Goal: Task Accomplishment & Management: Manage account settings

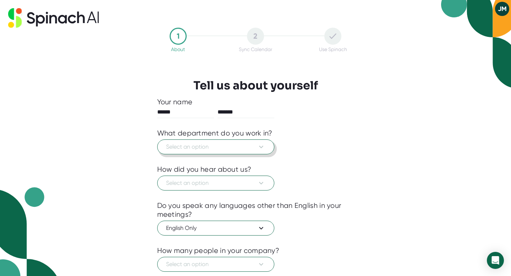
click at [262, 145] on icon at bounding box center [261, 147] width 9 height 9
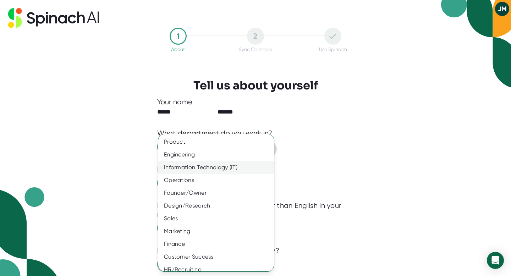
click at [238, 167] on div "Information Technology (IT)" at bounding box center [216, 167] width 116 height 13
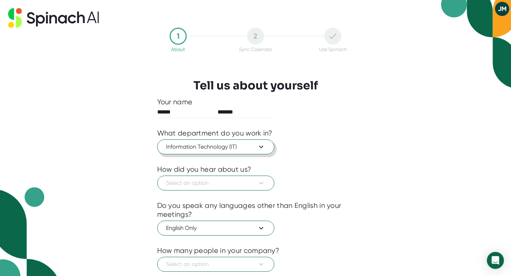
scroll to position [46, 0]
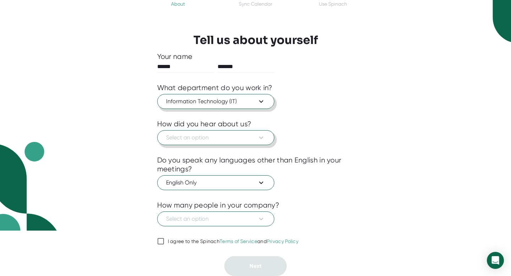
click at [258, 134] on icon at bounding box center [261, 138] width 9 height 9
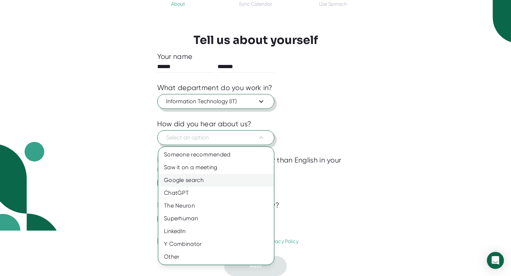
click at [211, 177] on div "Google search" at bounding box center [216, 180] width 116 height 13
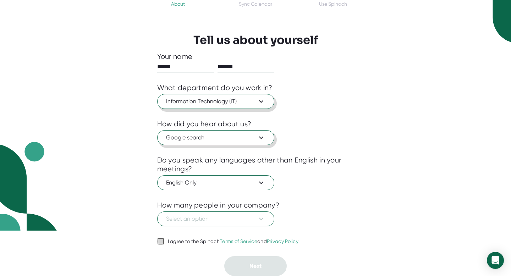
click at [161, 243] on input "I agree to the Spinach Terms of Service and Privacy Policy" at bounding box center [160, 241] width 7 height 9
checkbox input "true"
click at [263, 218] on icon at bounding box center [261, 219] width 9 height 9
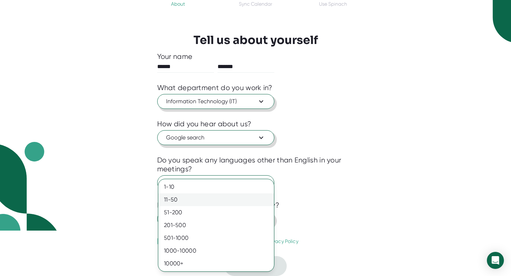
click at [238, 201] on div "11-50" at bounding box center [216, 200] width 116 height 13
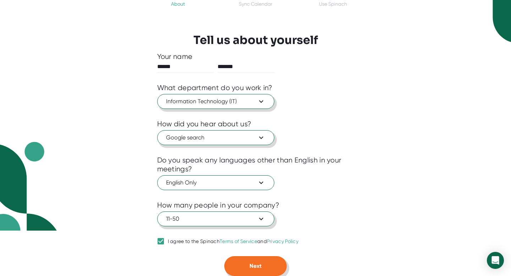
click at [267, 268] on button "Next" at bounding box center [255, 266] width 62 height 20
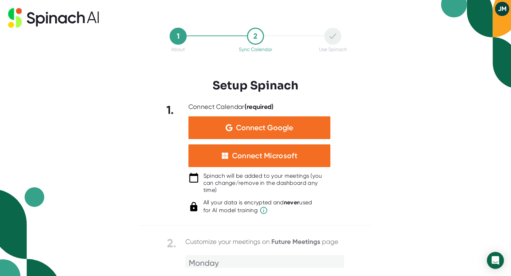
scroll to position [0, 0]
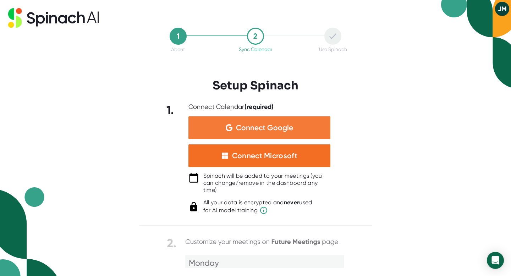
click at [277, 125] on span "Connect Google" at bounding box center [264, 127] width 57 height 7
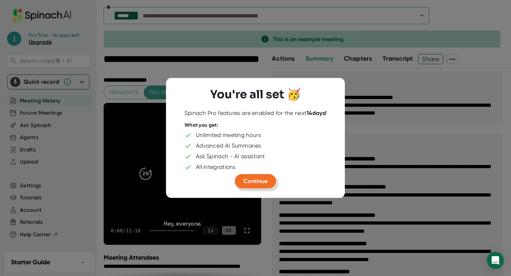
click at [258, 182] on span "Continue" at bounding box center [256, 181] width 24 height 7
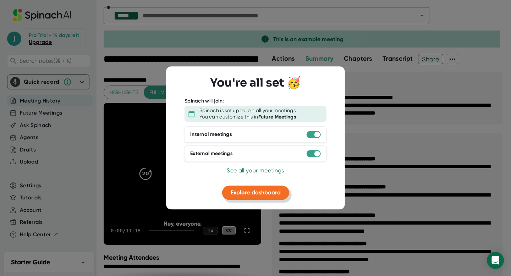
click at [258, 194] on span "Explore dashboard" at bounding box center [256, 192] width 50 height 7
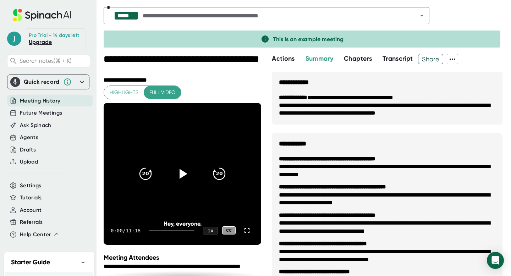
click at [85, 80] on icon at bounding box center [82, 82] width 9 height 9
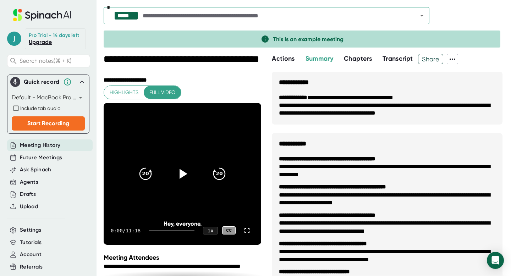
click at [83, 81] on icon at bounding box center [82, 82] width 9 height 9
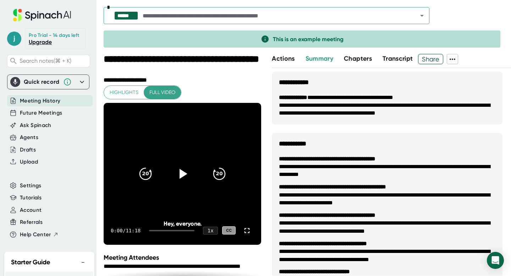
click at [265, 81] on div "**********" at bounding box center [308, 165] width 408 height 222
click at [33, 209] on span "Account" at bounding box center [31, 210] width 22 height 8
